Goal: Communication & Community: Answer question/provide support

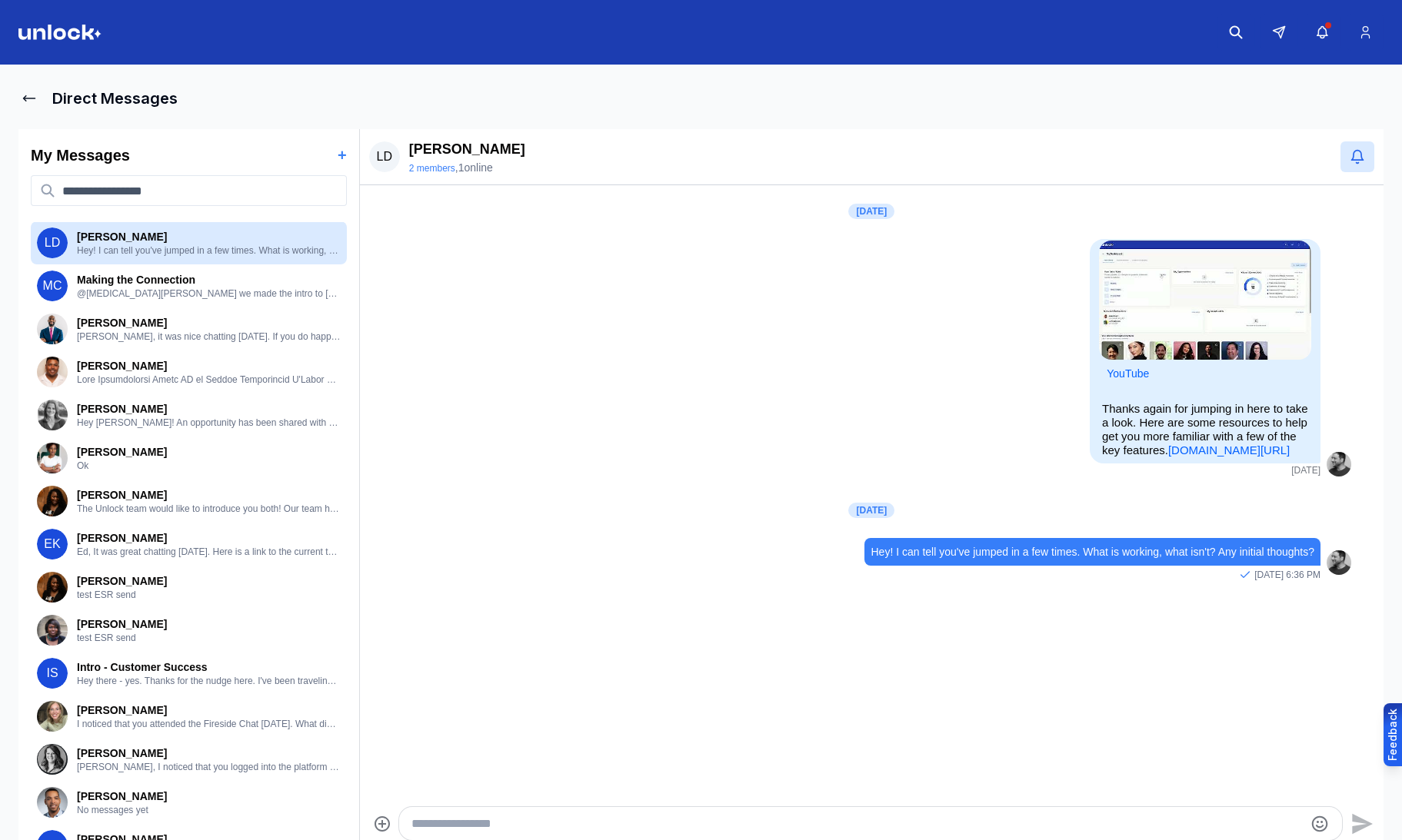
click at [29, 96] on icon at bounding box center [29, 98] width 16 height 16
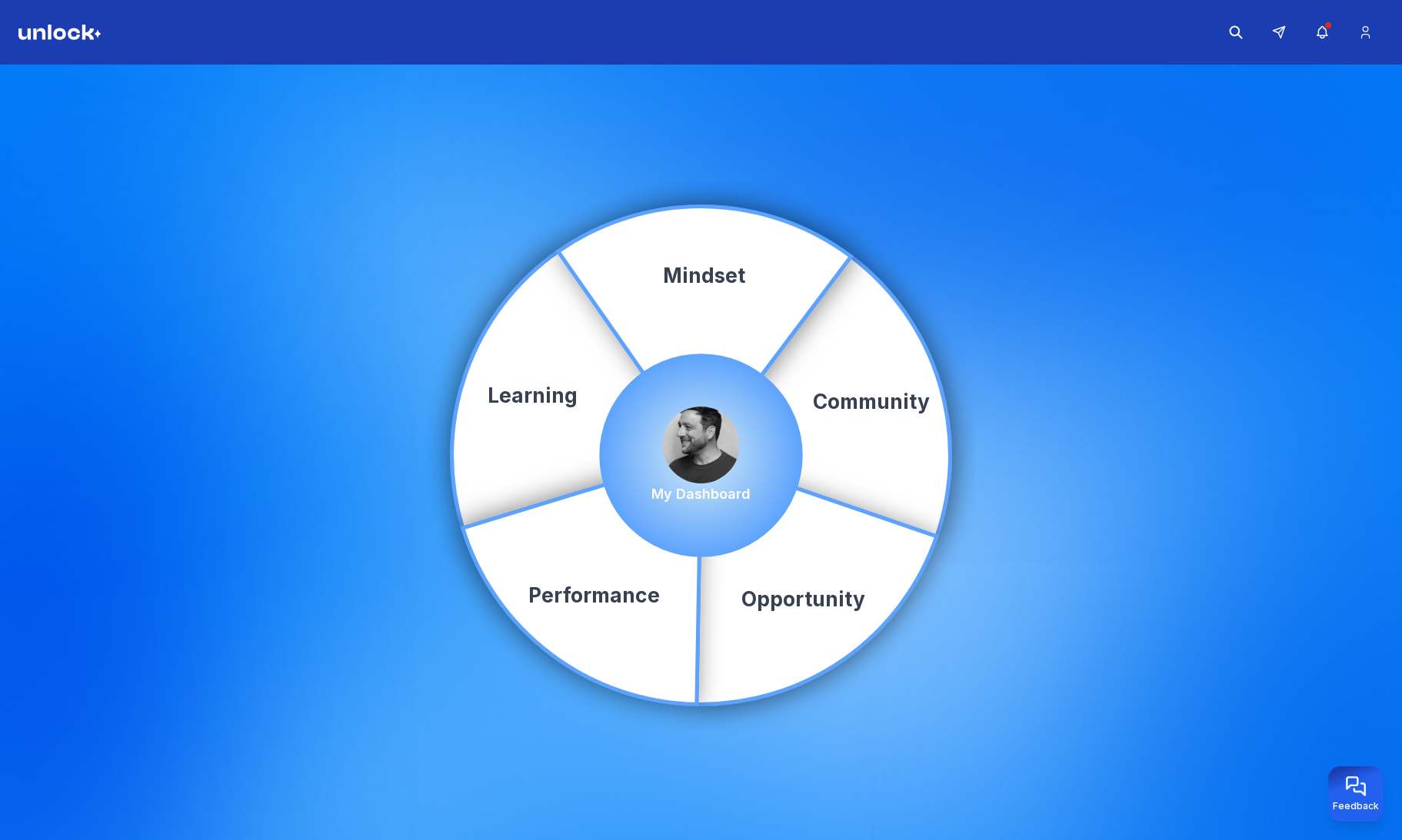
click at [29, 100] on div "Community Learning Opportunity Performance Mindset My Dashboard" at bounding box center [701, 455] width 1402 height 782
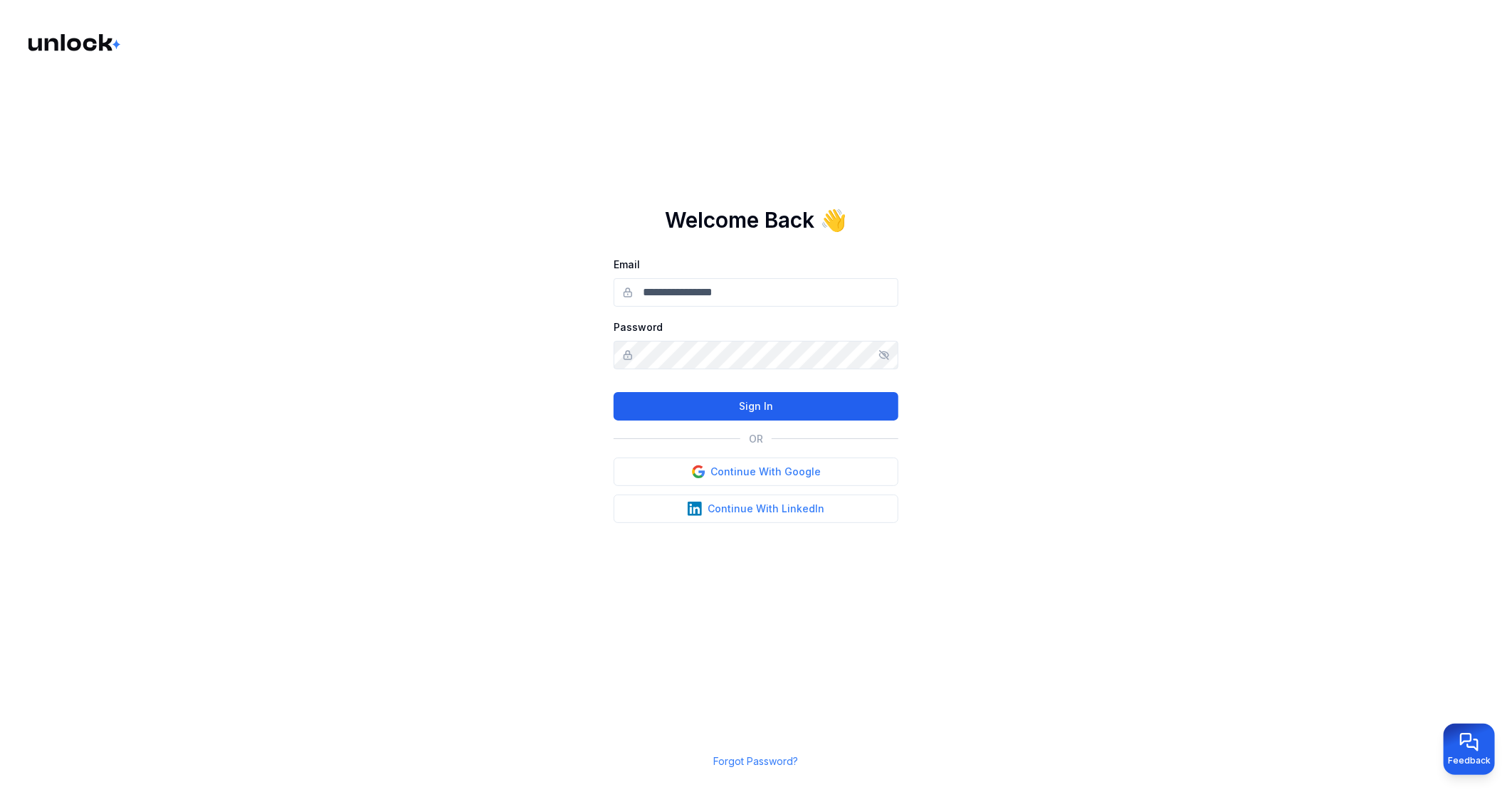
type input "**********"
click at [792, 396] on button "Sign In" at bounding box center [756, 406] width 284 height 29
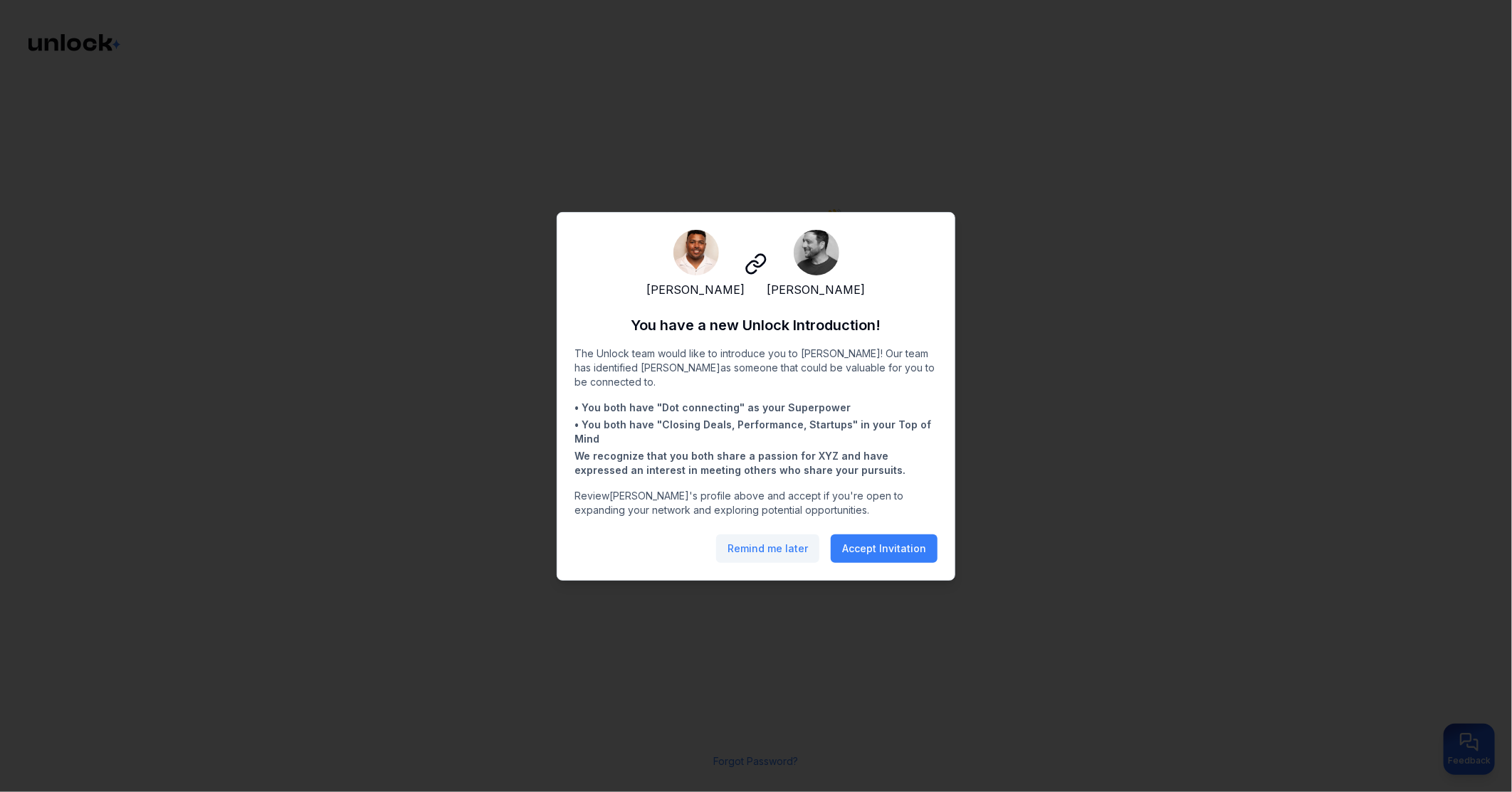
click at [772, 563] on button "Remind me later" at bounding box center [768, 549] width 103 height 29
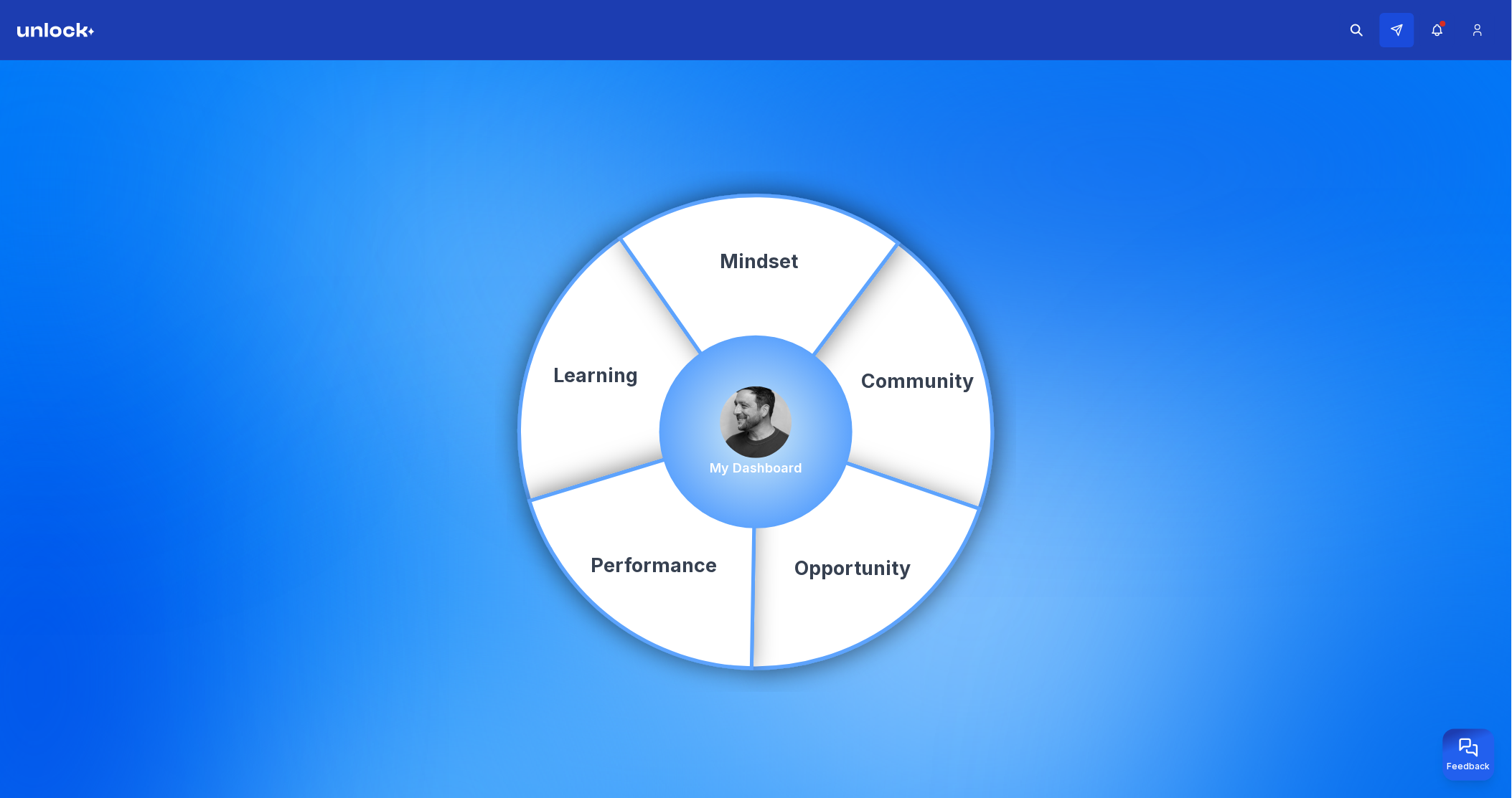
drag, startPoint x: 0, startPoint y: 0, endPoint x: 1392, endPoint y: 30, distance: 1392.3
click at [1392, 30] on icon at bounding box center [1397, 30] width 13 height 13
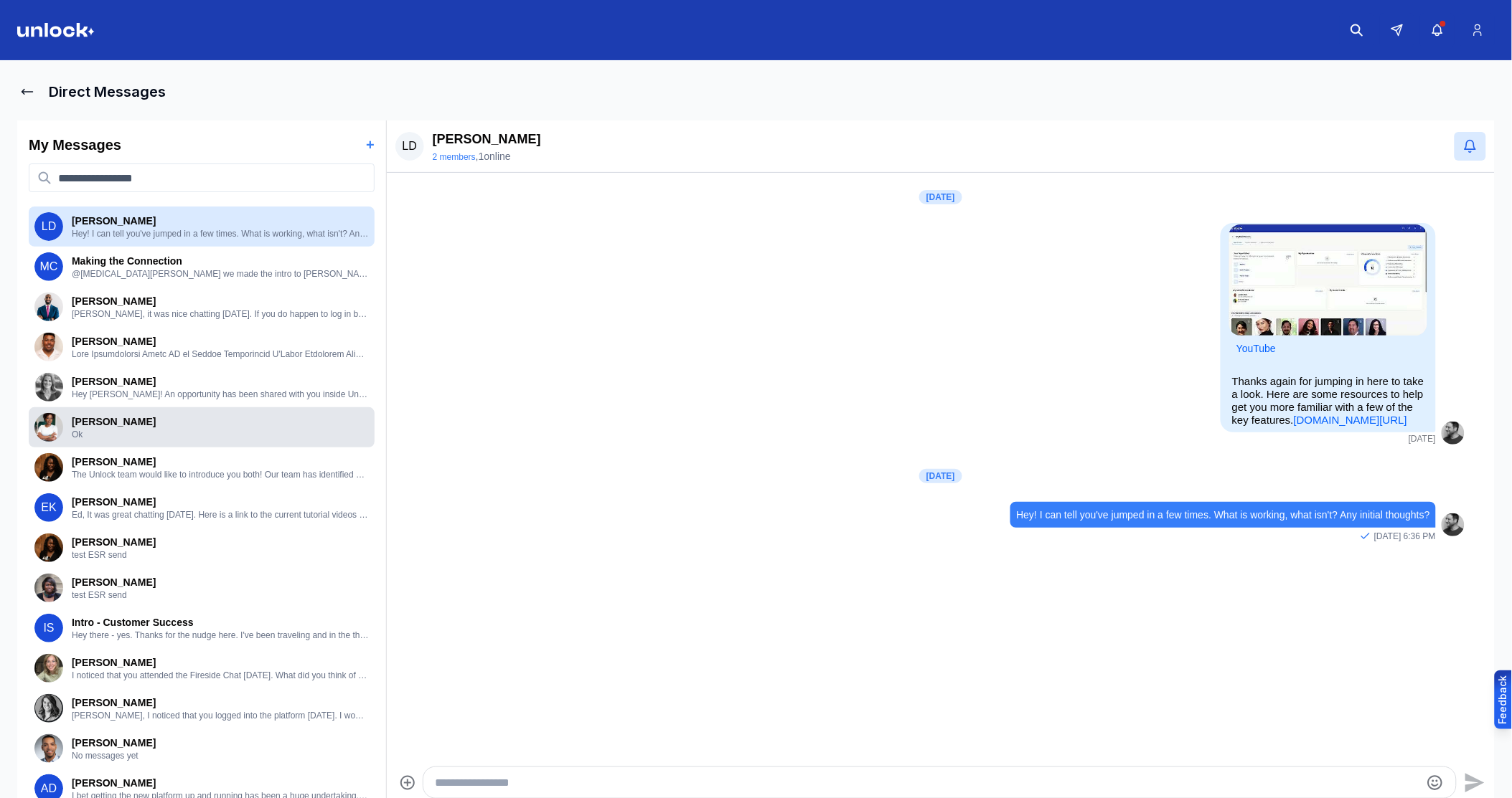
click at [115, 428] on p "[PERSON_NAME]" at bounding box center [220, 421] width 297 height 14
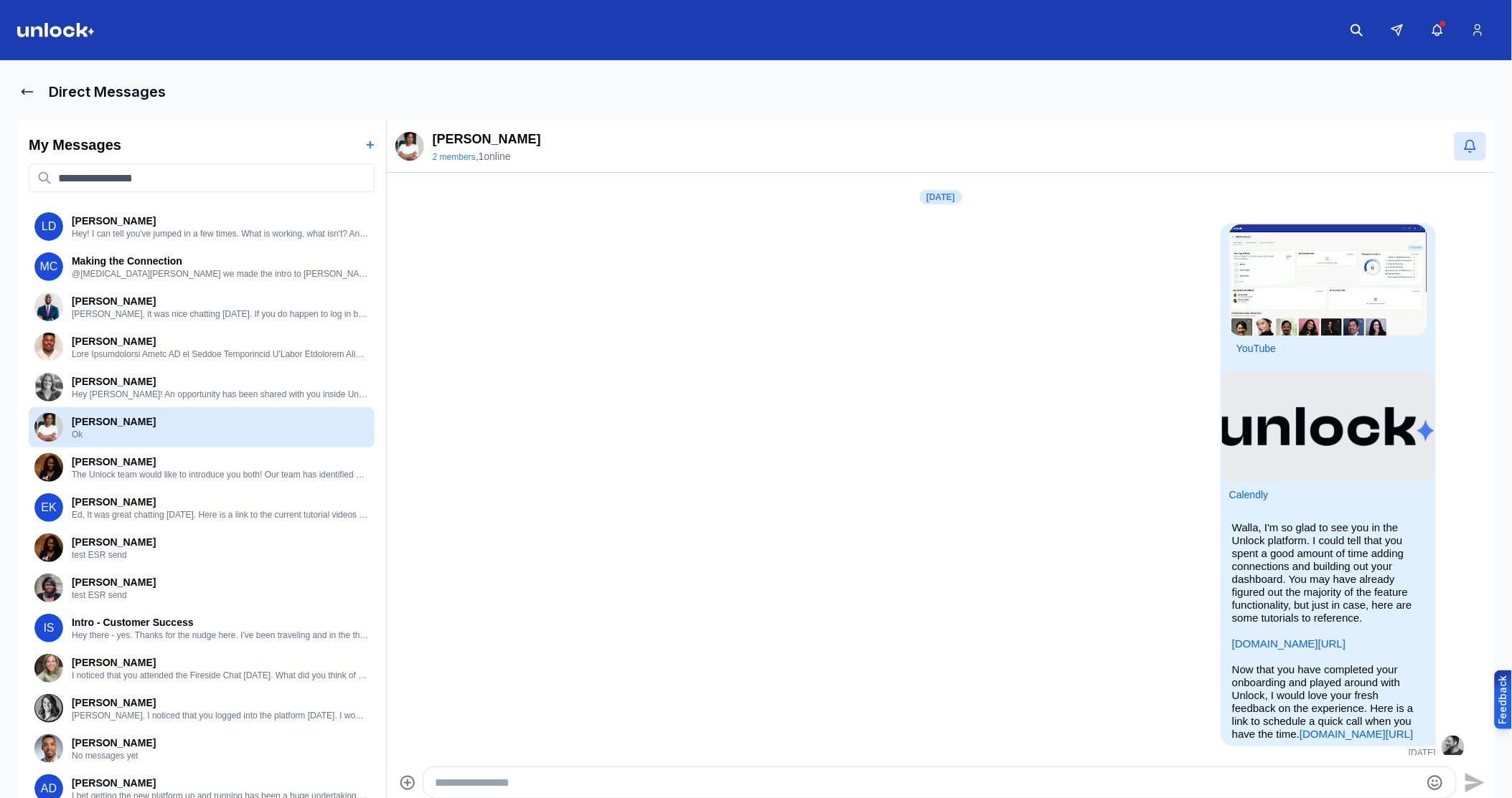
scroll to position [634, 0]
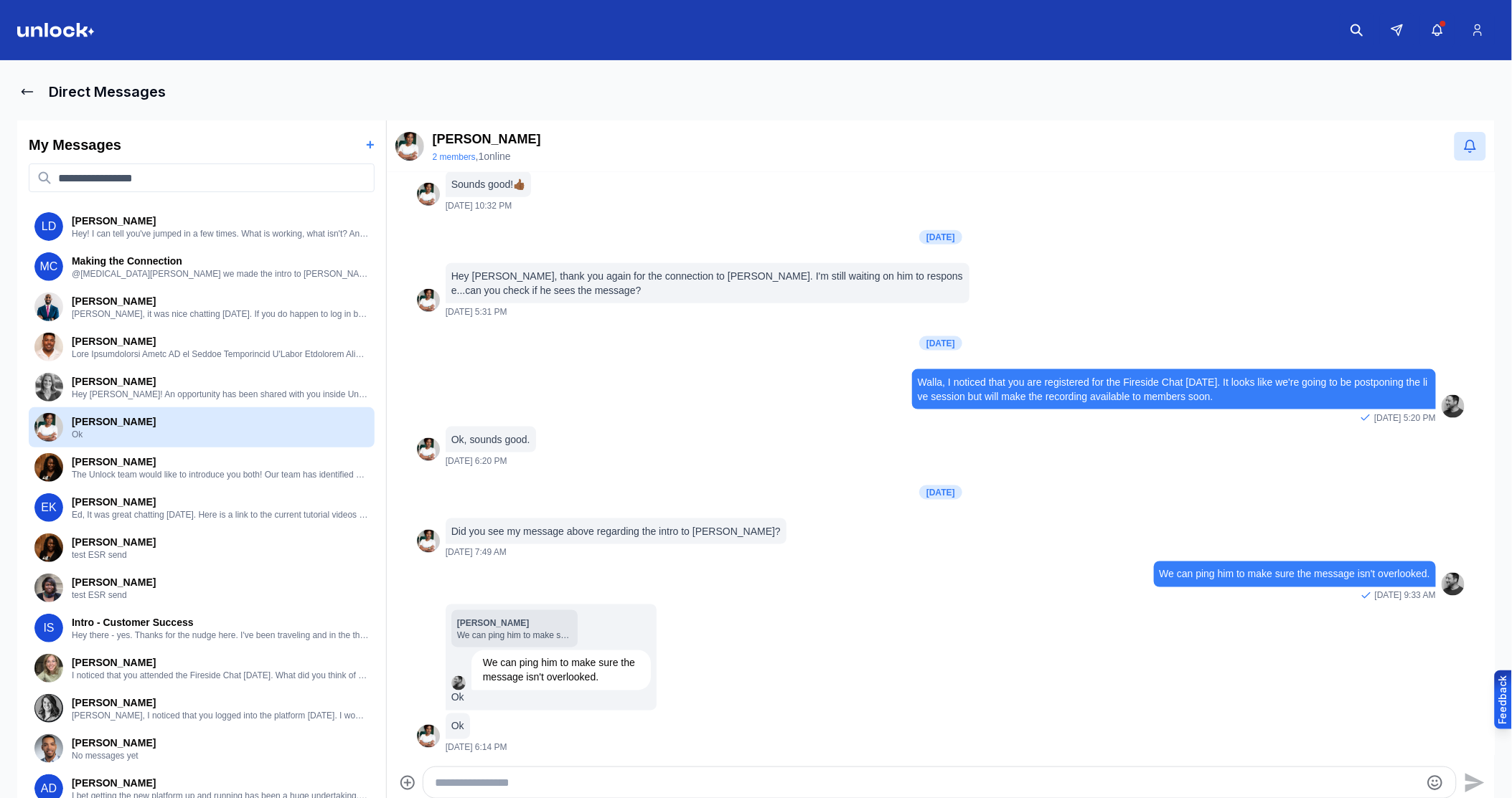
click at [497, 782] on textarea "Type your message" at bounding box center [926, 783] width 984 height 18
click at [869, 784] on textarea "**********" at bounding box center [929, 783] width 985 height 18
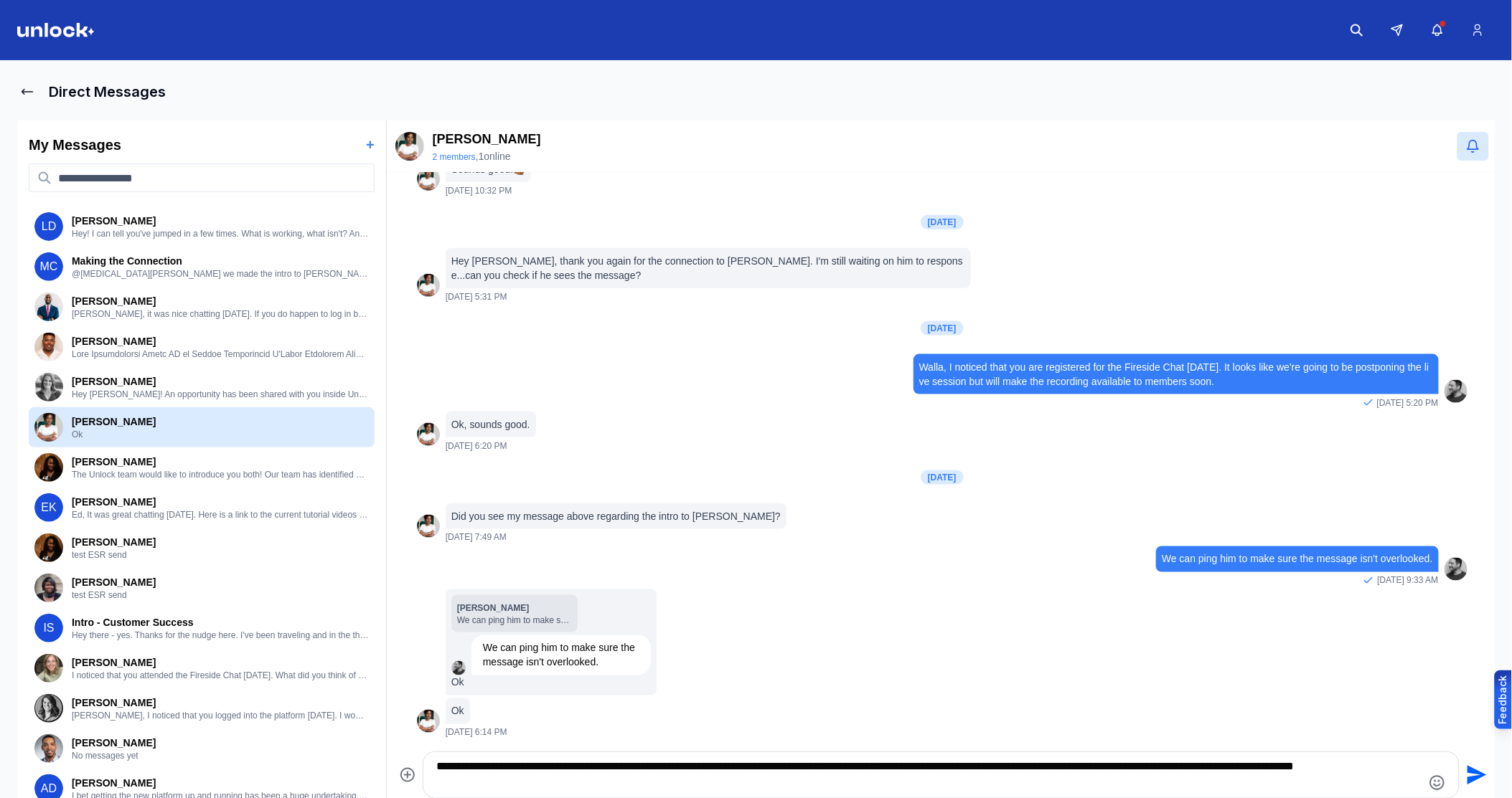
type textarea "**********"
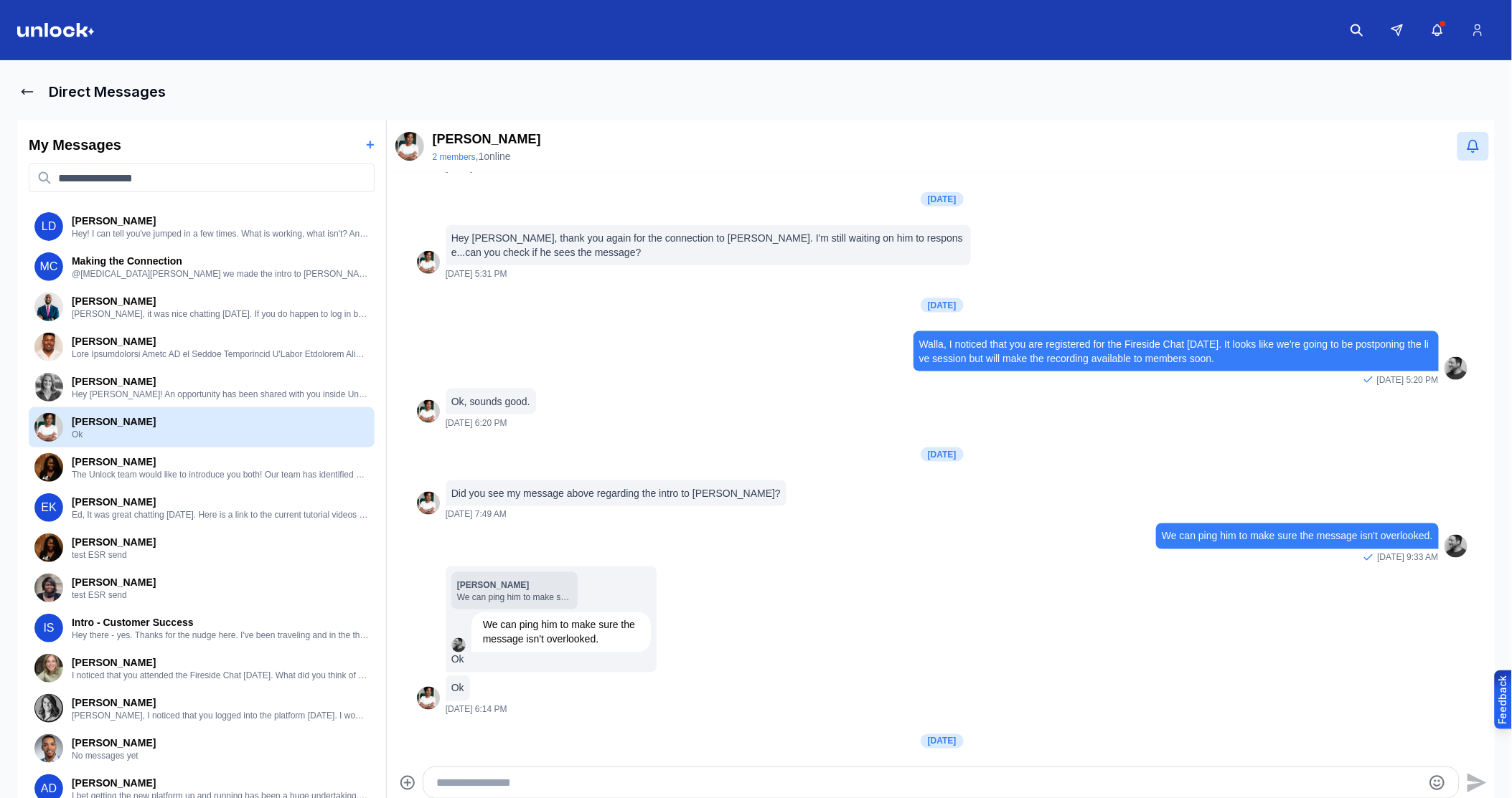
scroll to position [740, 0]
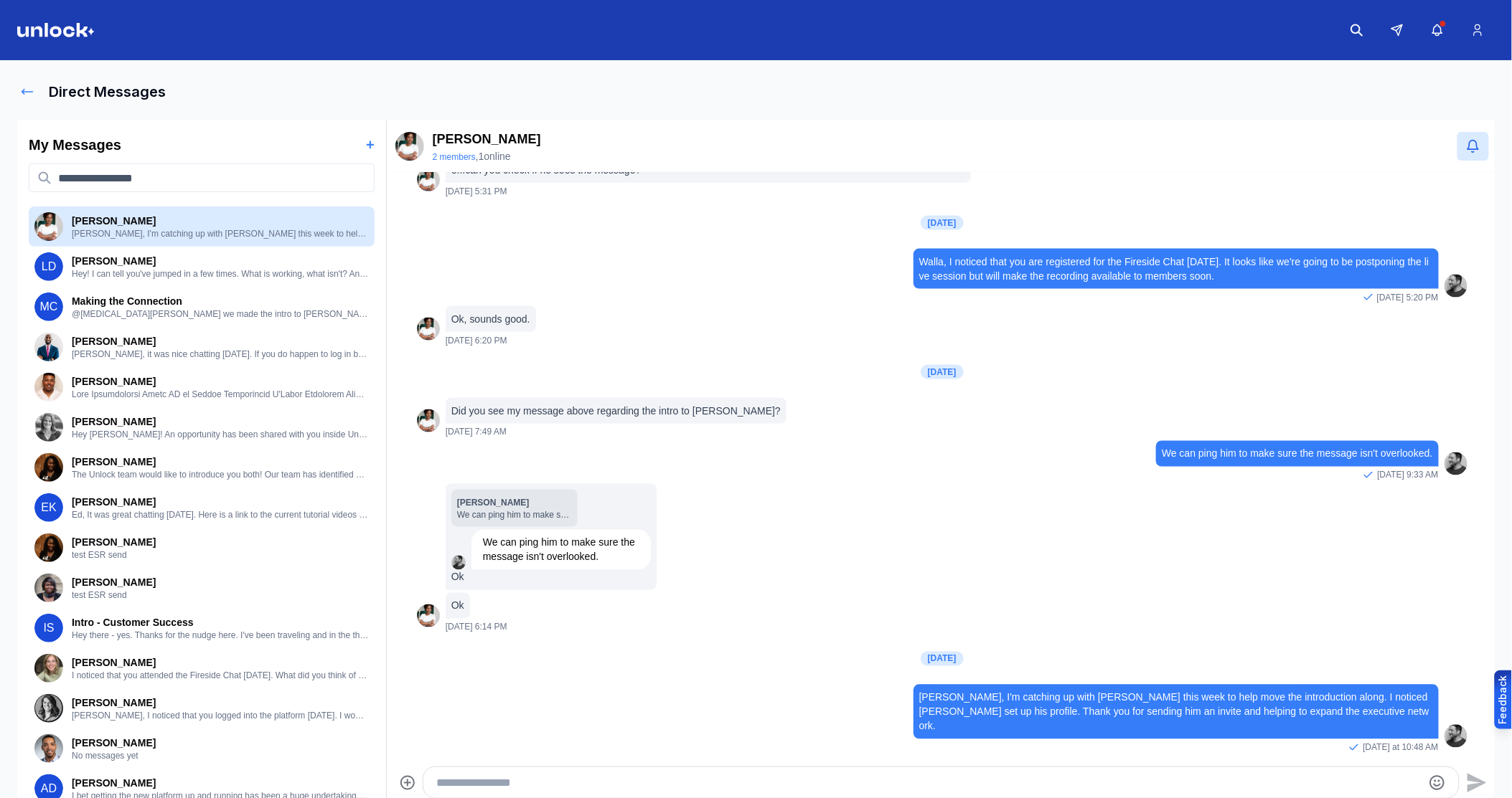
click at [18, 88] on button at bounding box center [27, 92] width 20 height 29
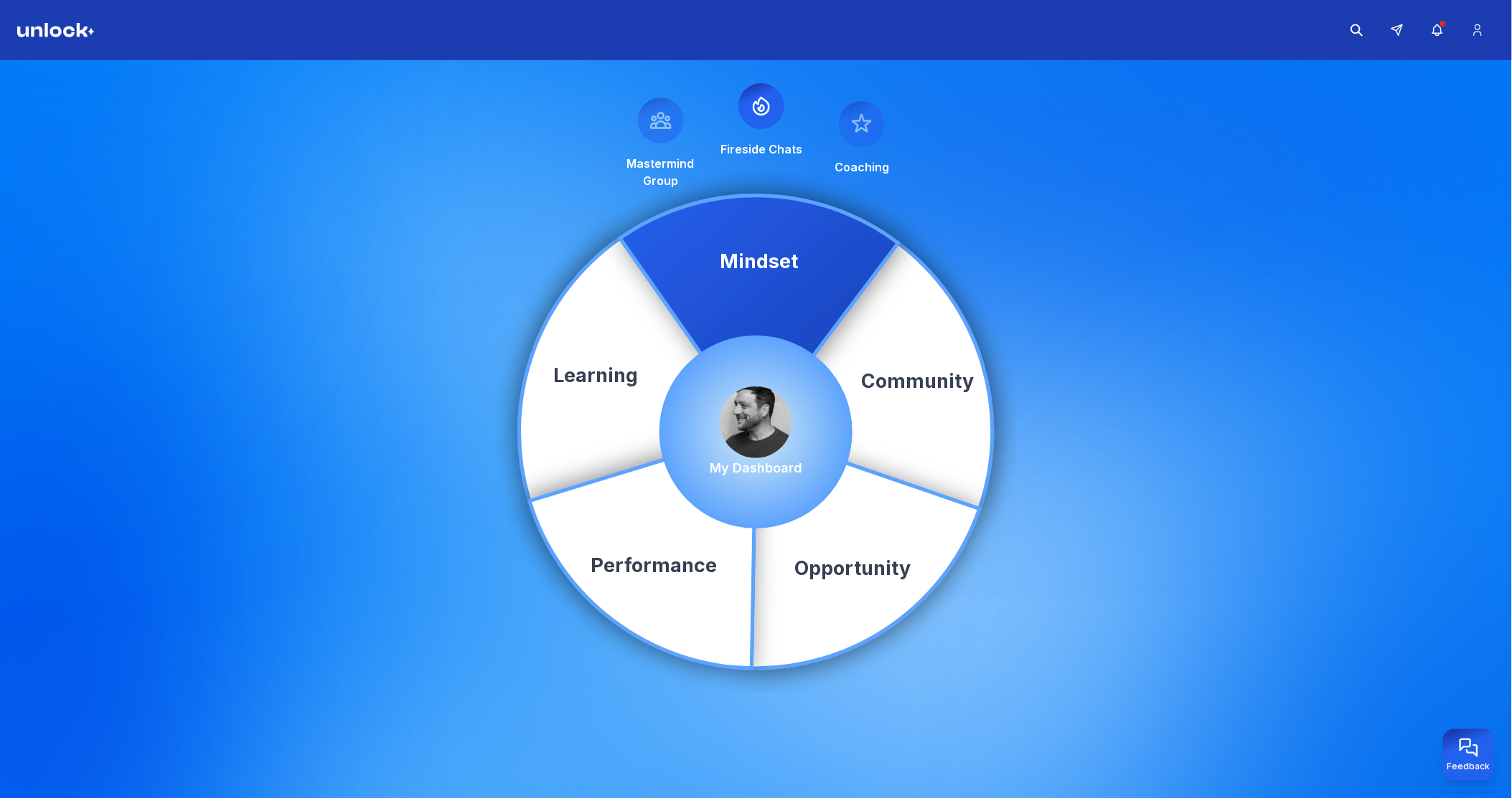
click at [757, 413] on img at bounding box center [756, 422] width 72 height 72
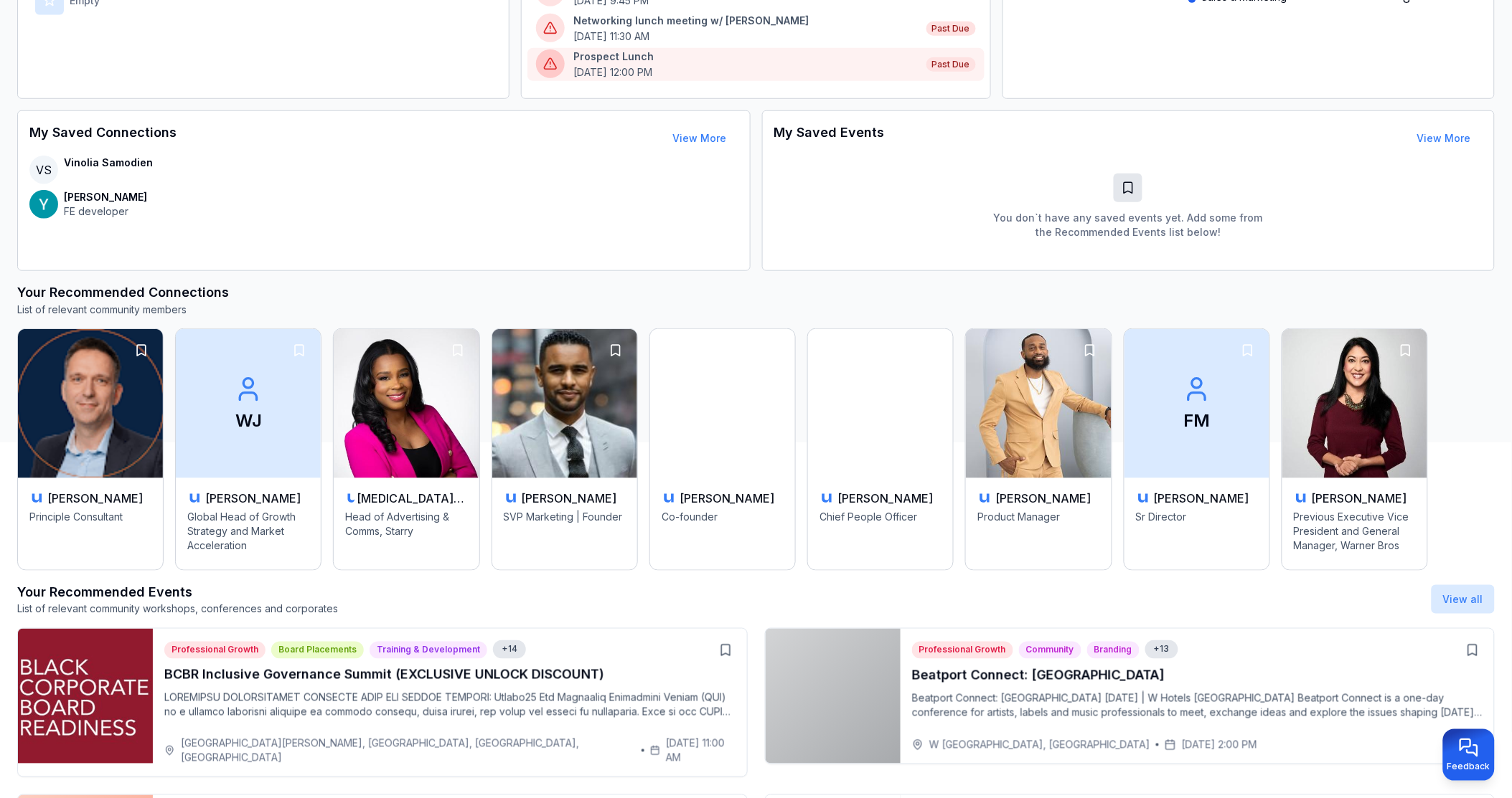
scroll to position [398, 0]
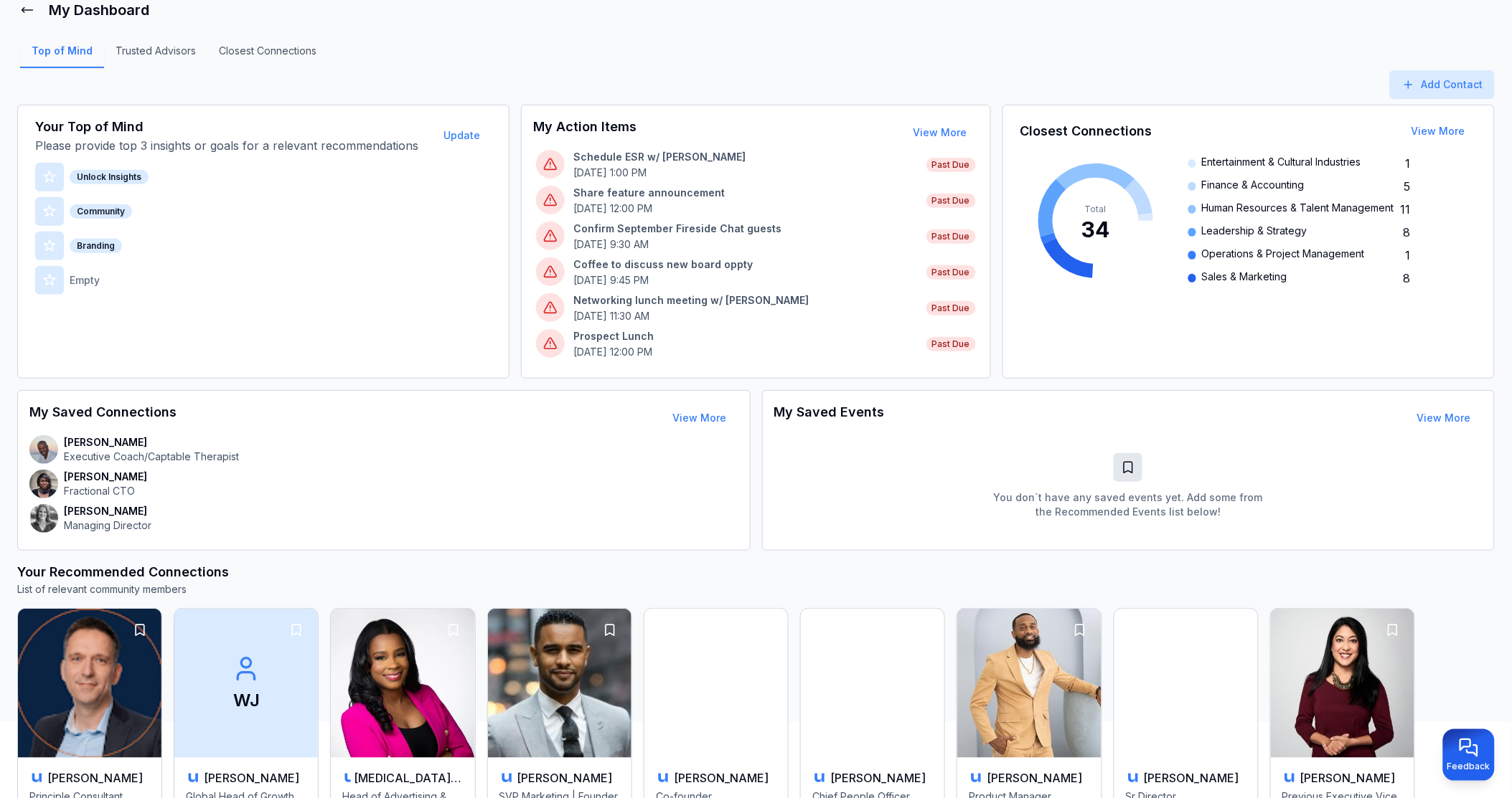
scroll to position [159, 0]
